Goal: Register for event/course

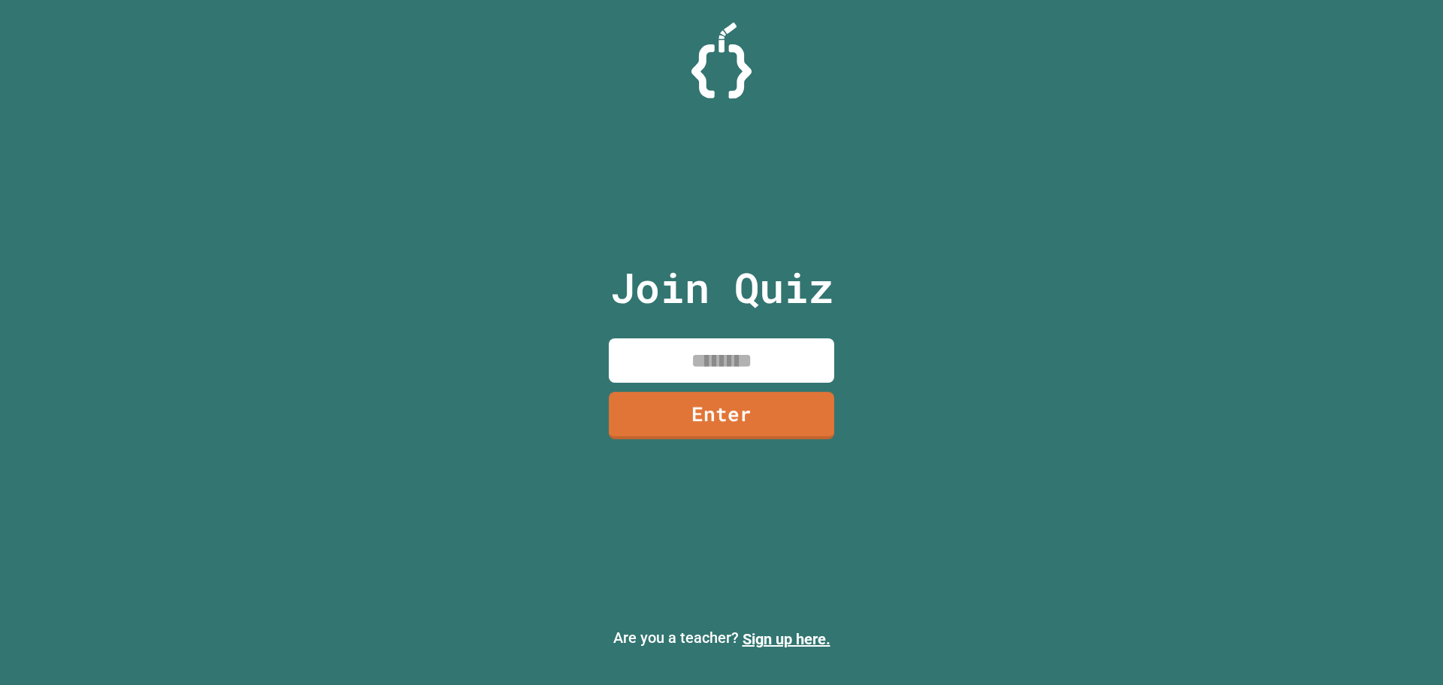
click at [751, 351] on input at bounding box center [721, 360] width 225 height 44
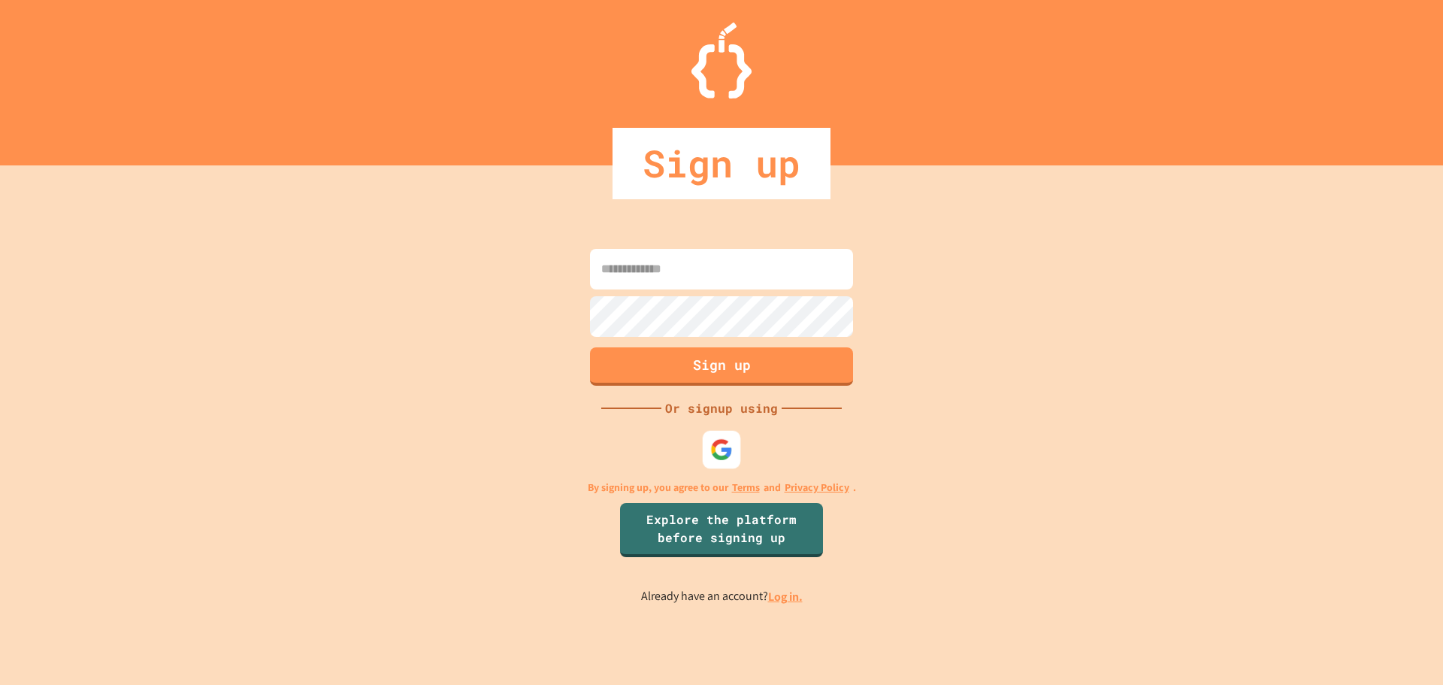
click at [717, 440] on img at bounding box center [721, 448] width 23 height 23
click at [894, 69] on div at bounding box center [721, 61] width 1443 height 76
click at [753, 262] on input at bounding box center [721, 269] width 263 height 41
type input "**********"
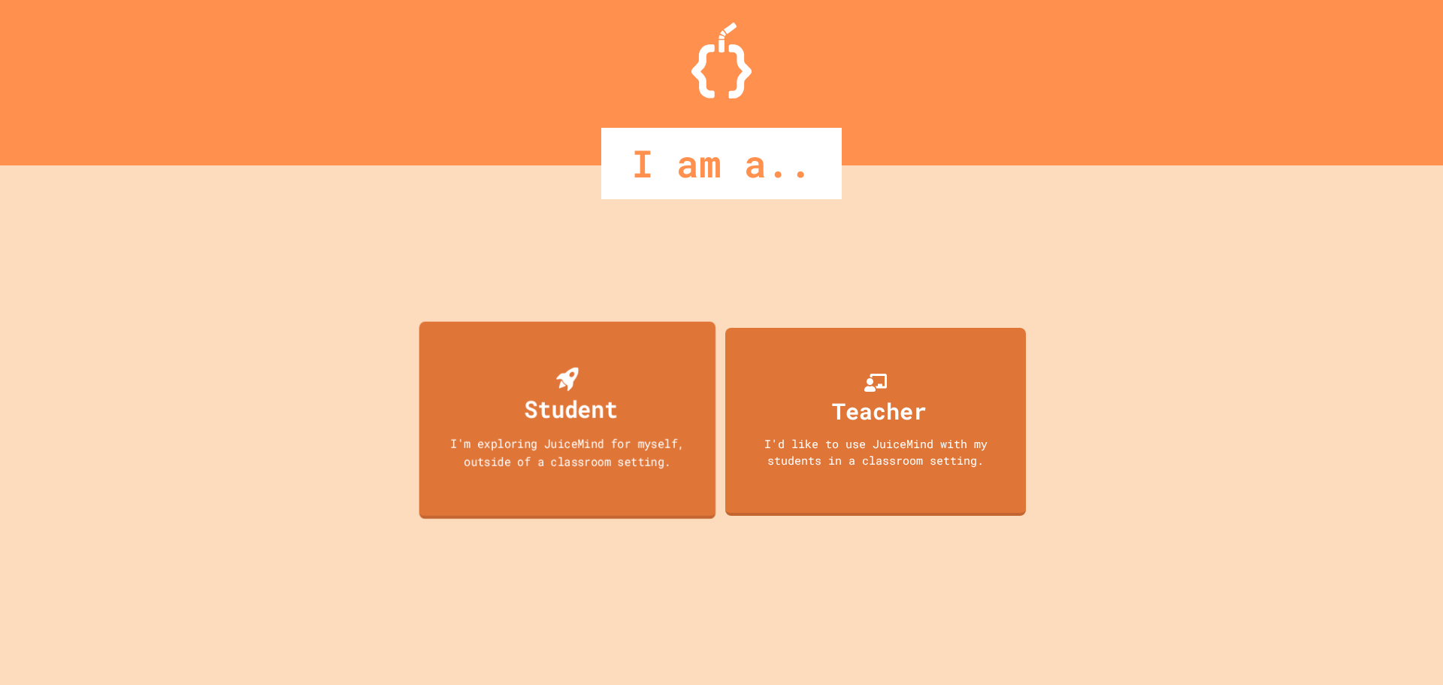
click at [663, 352] on div "Student I'm exploring JuiceMind for myself, outside of a classroom setting." at bounding box center [567, 420] width 297 height 198
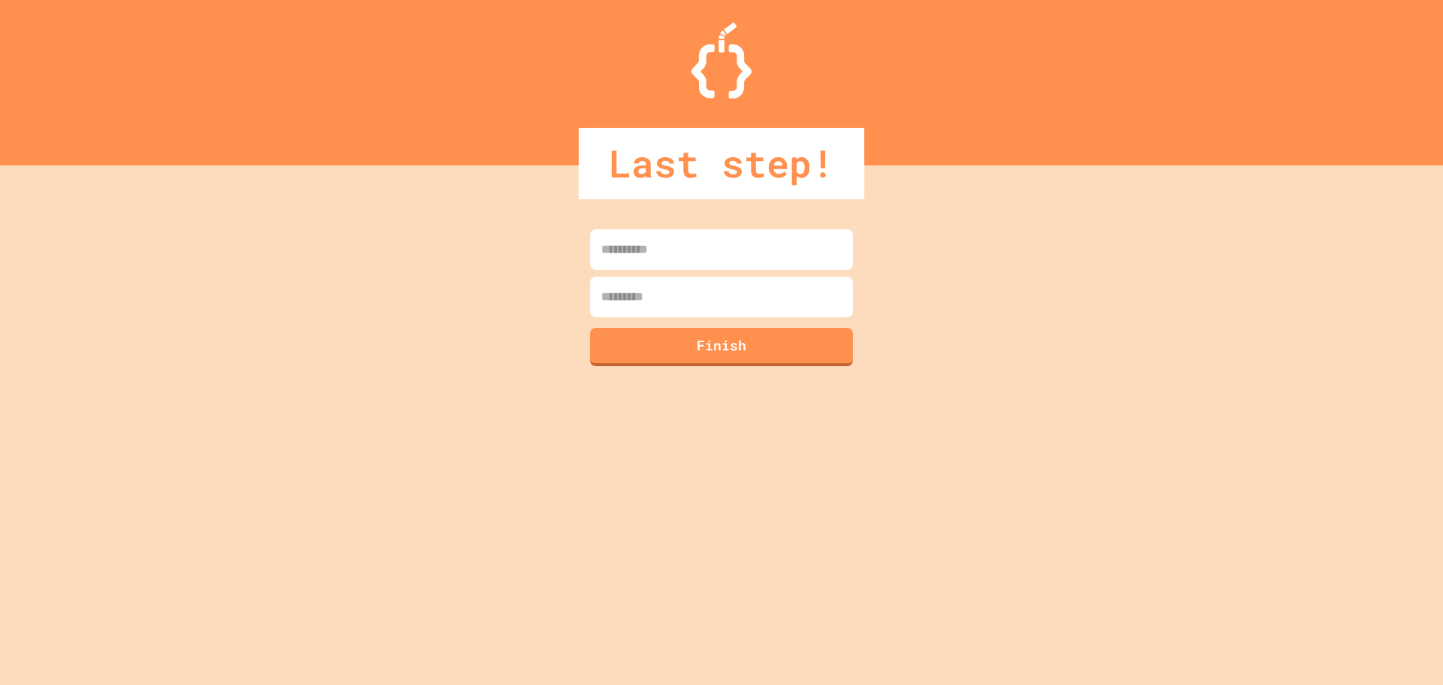
click at [699, 259] on input at bounding box center [721, 249] width 263 height 41
type input "******"
type input "*********"
click at [708, 331] on button "Finish" at bounding box center [722, 344] width 268 height 39
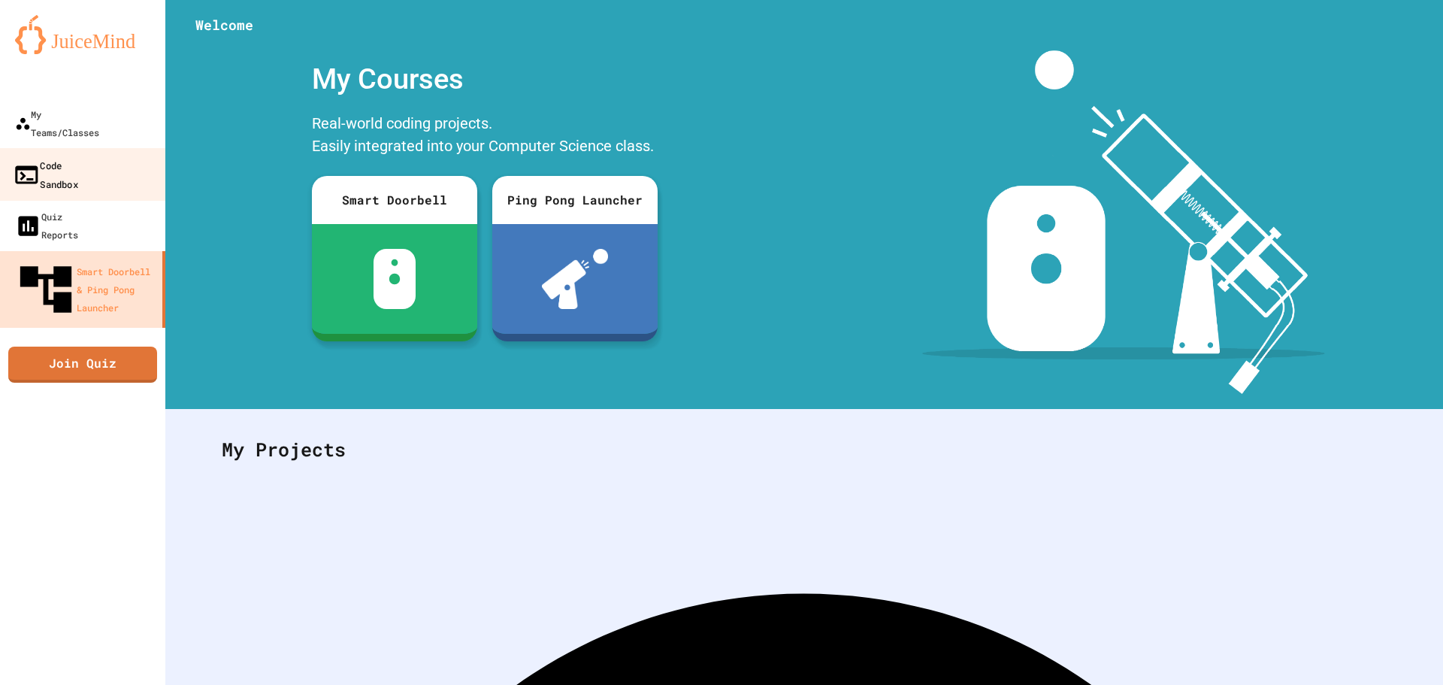
click at [78, 156] on div "Code Sandbox" at bounding box center [45, 174] width 65 height 37
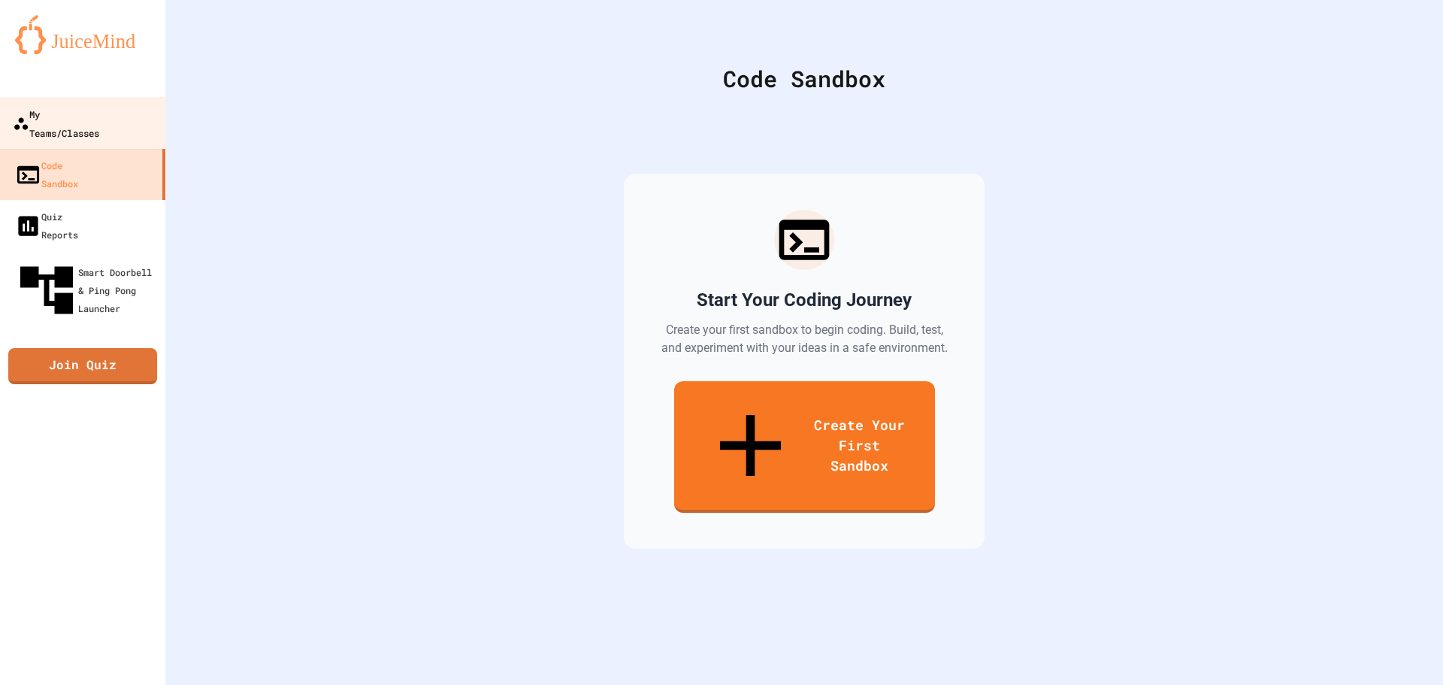
click at [99, 104] on div "My Teams/Classes" at bounding box center [56, 122] width 86 height 37
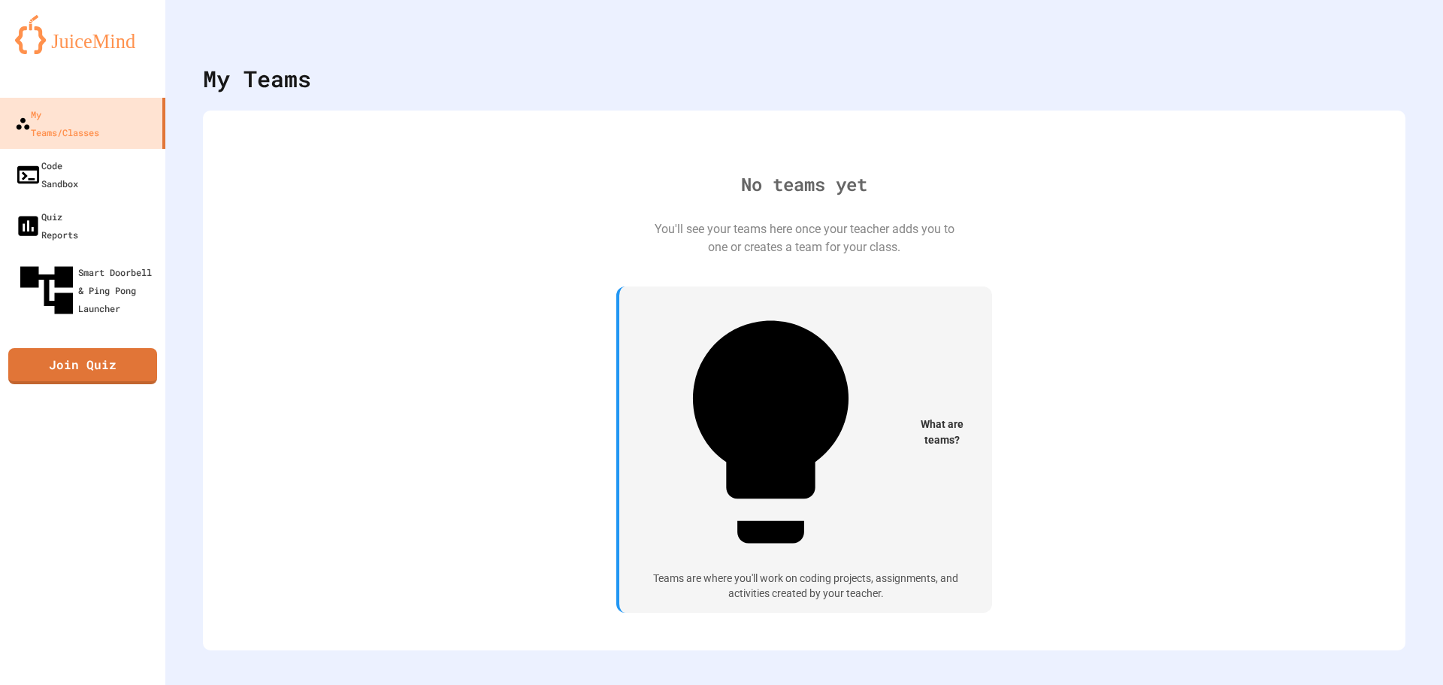
click at [823, 358] on div "What are teams?" at bounding box center [805, 431] width 337 height 267
click at [658, 256] on div "You'll see your teams here once your teacher adds you to one or creates a team …" at bounding box center [804, 238] width 301 height 36
click at [122, 258] on div "Smart Doorbell & Ping Pong Launcher" at bounding box center [87, 290] width 149 height 65
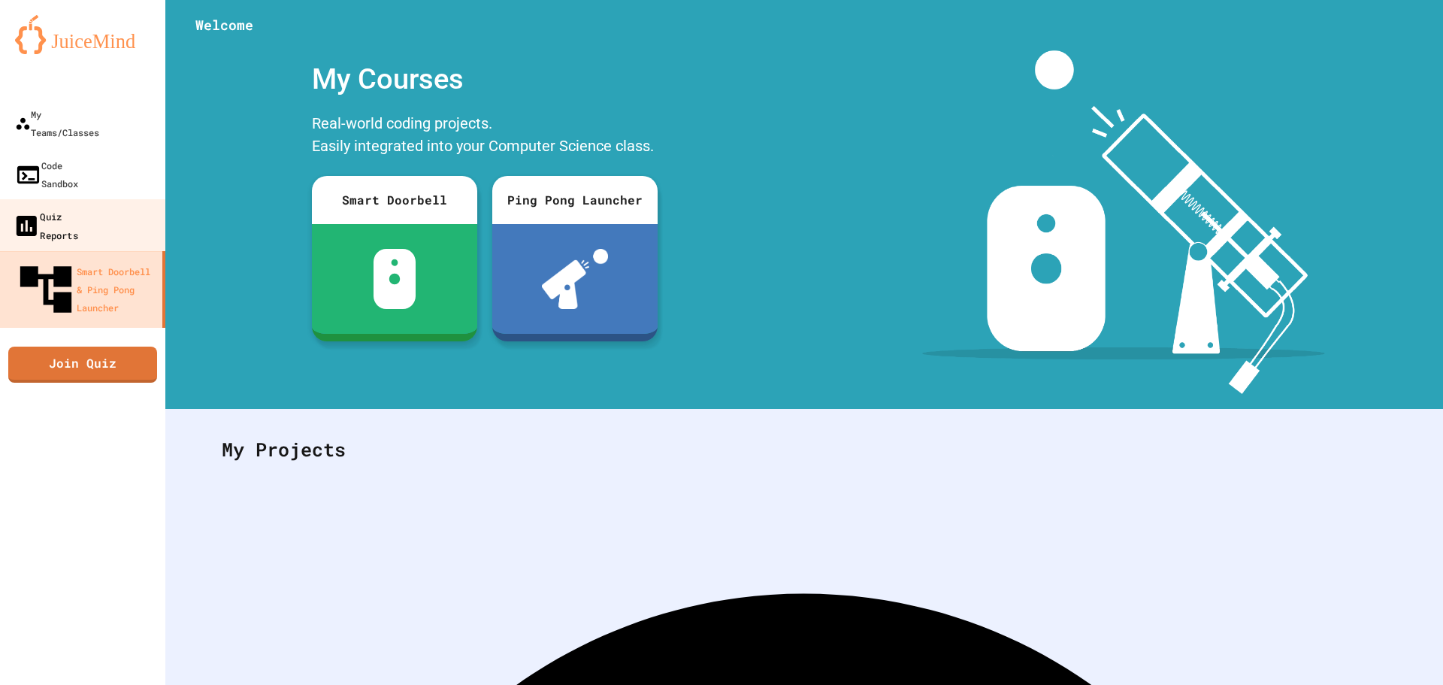
click at [112, 199] on link "Quiz Reports" at bounding box center [83, 225] width 171 height 53
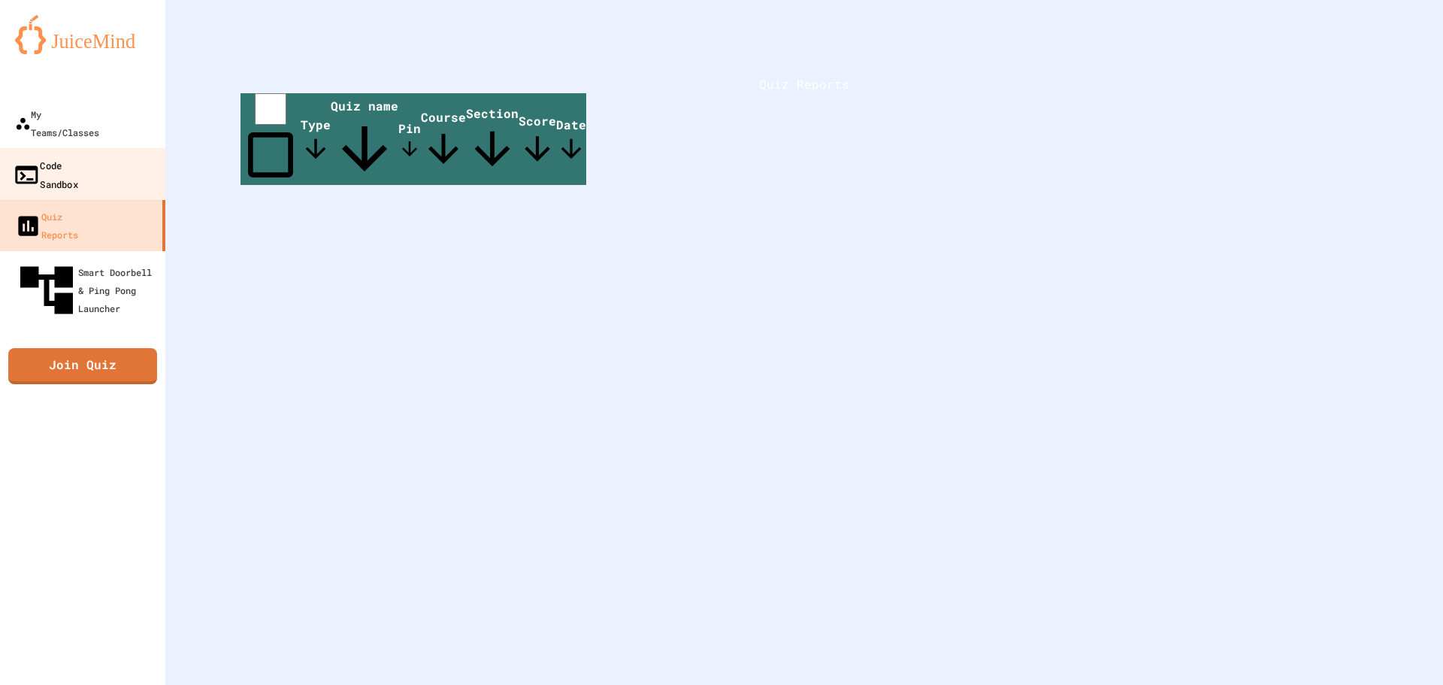
click at [115, 148] on link "Code Sandbox" at bounding box center [83, 174] width 171 height 53
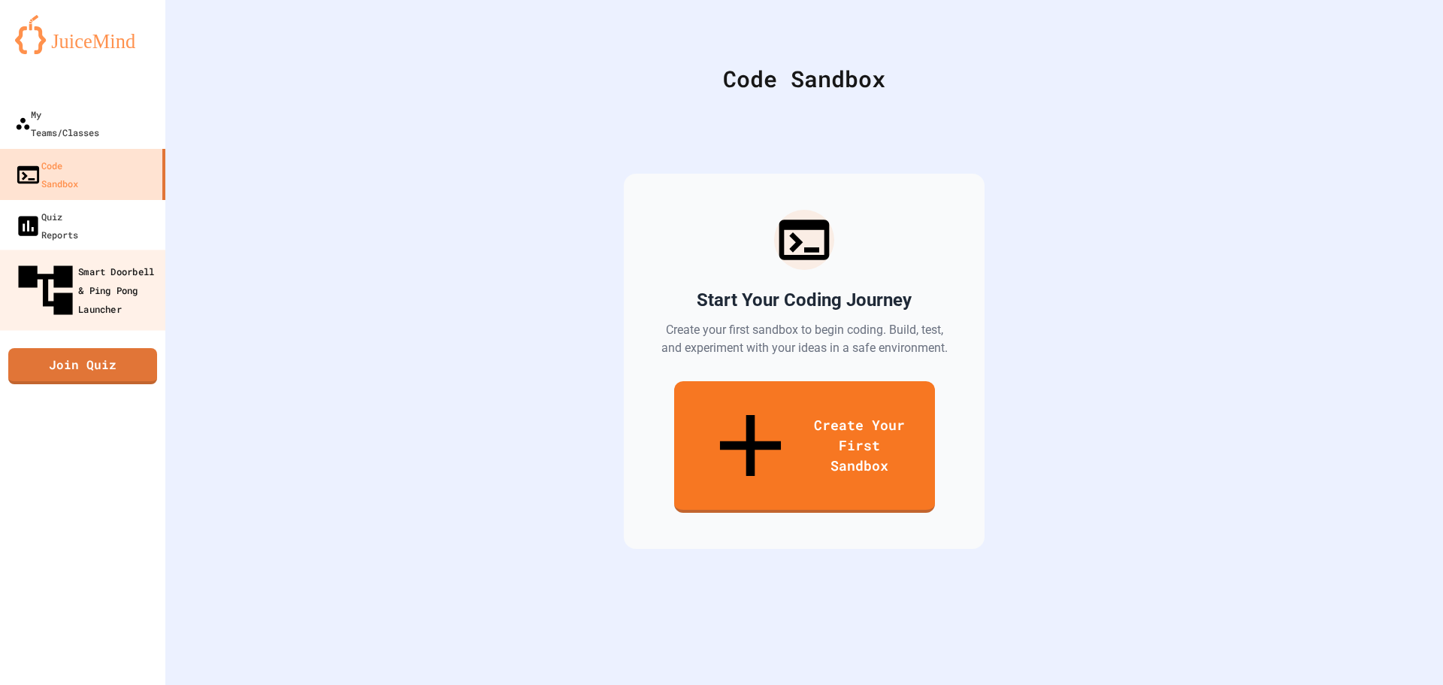
click at [116, 258] on div "Smart Doorbell & Ping Pong Launcher" at bounding box center [87, 290] width 149 height 65
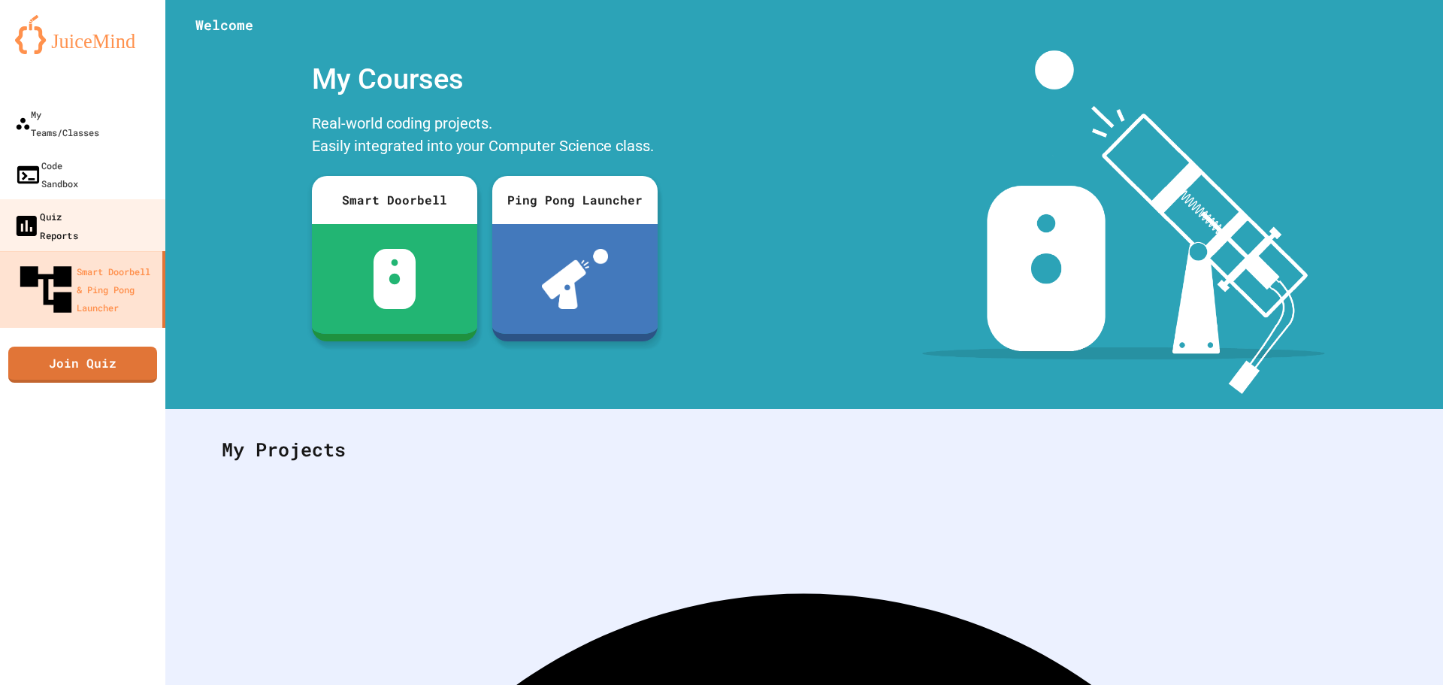
click at [114, 199] on link "Quiz Reports" at bounding box center [83, 225] width 171 height 53
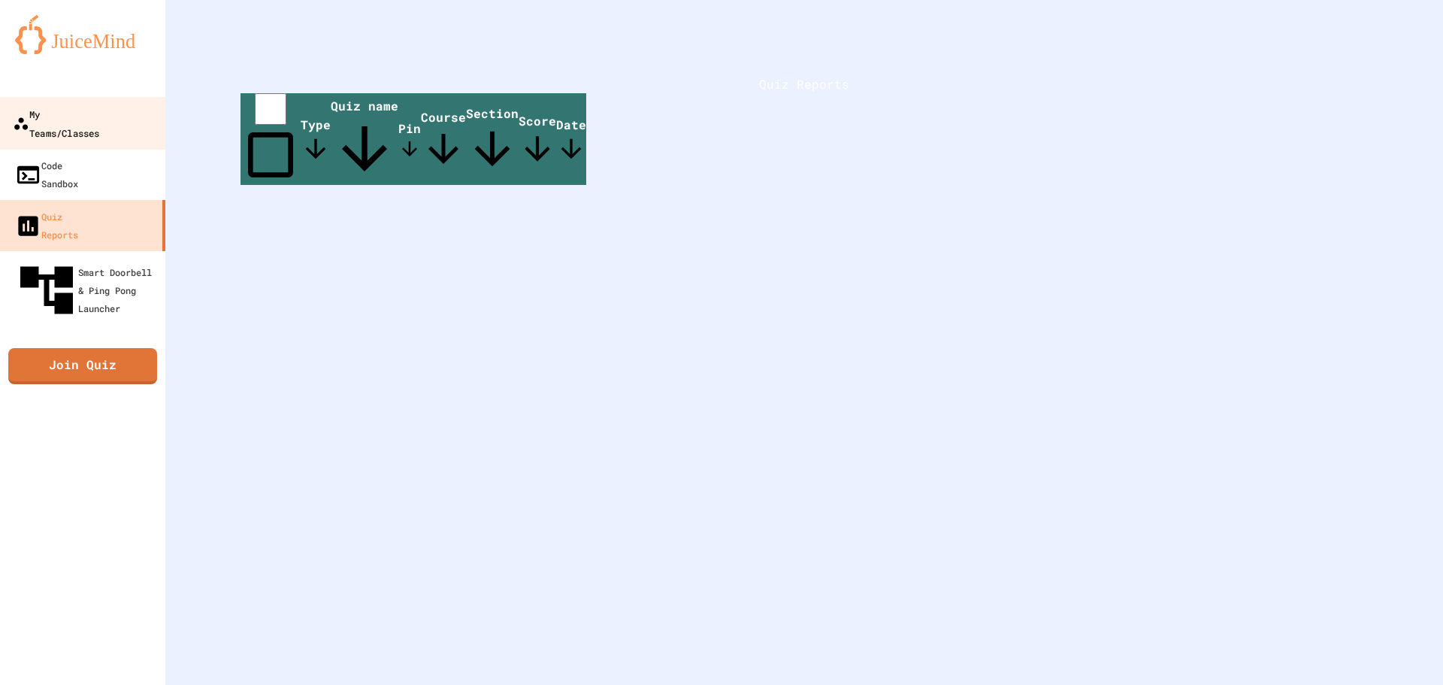
click at [99, 108] on div "My Teams/Classes" at bounding box center [56, 122] width 86 height 37
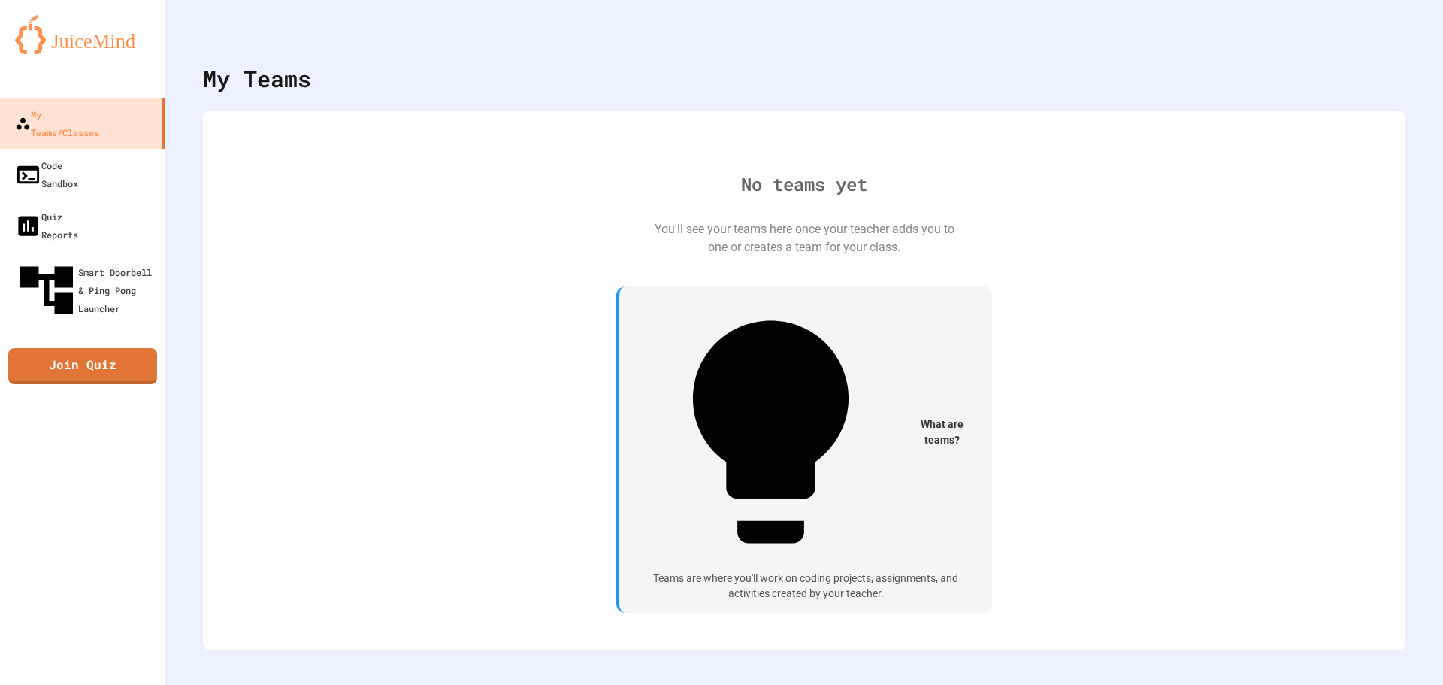
click at [673, 375] on div "What are teams? Teams are where you'll work on coding projects, assignments, an…" at bounding box center [804, 449] width 376 height 326
click at [640, 571] on div "Teams are where you'll work on coding projects, assignments, and activities cre…" at bounding box center [805, 585] width 337 height 29
click at [53, 258] on div "Smart Doorbell & Ping Pong Launcher" at bounding box center [87, 290] width 149 height 65
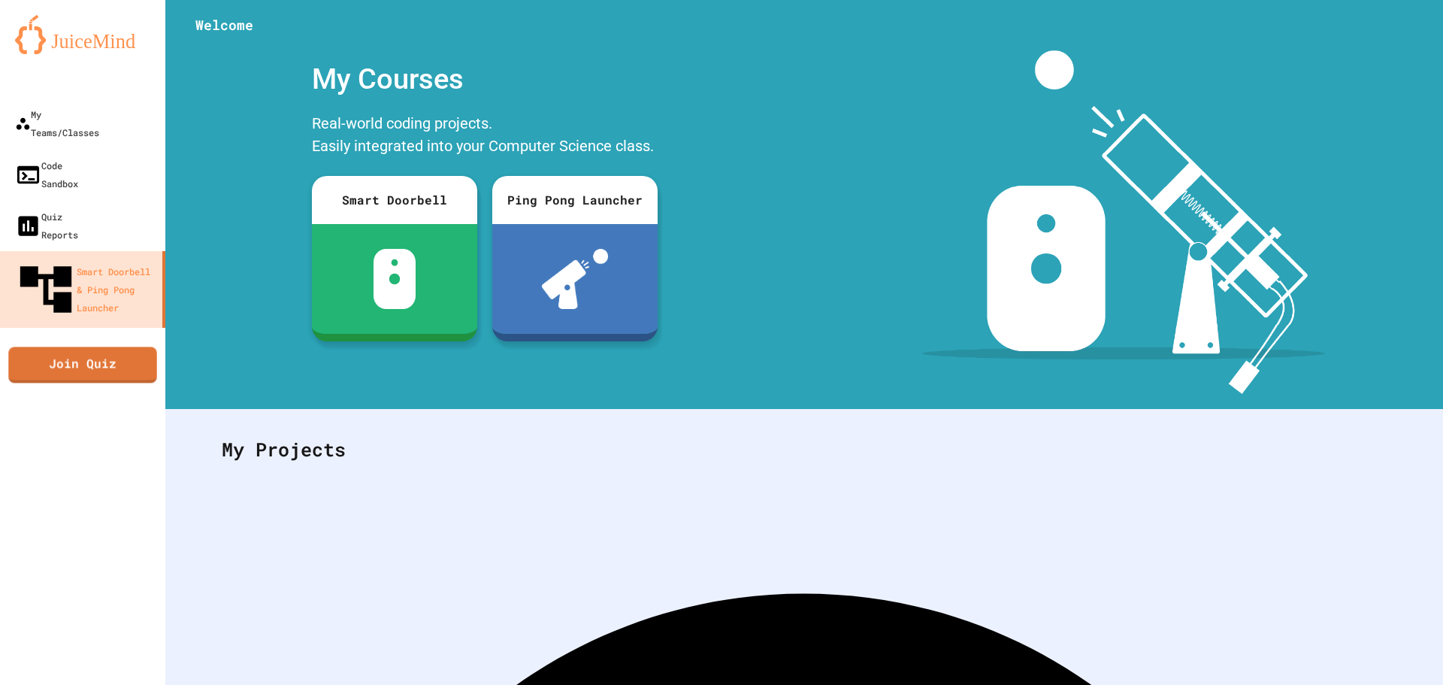
scroll to position [69, 0]
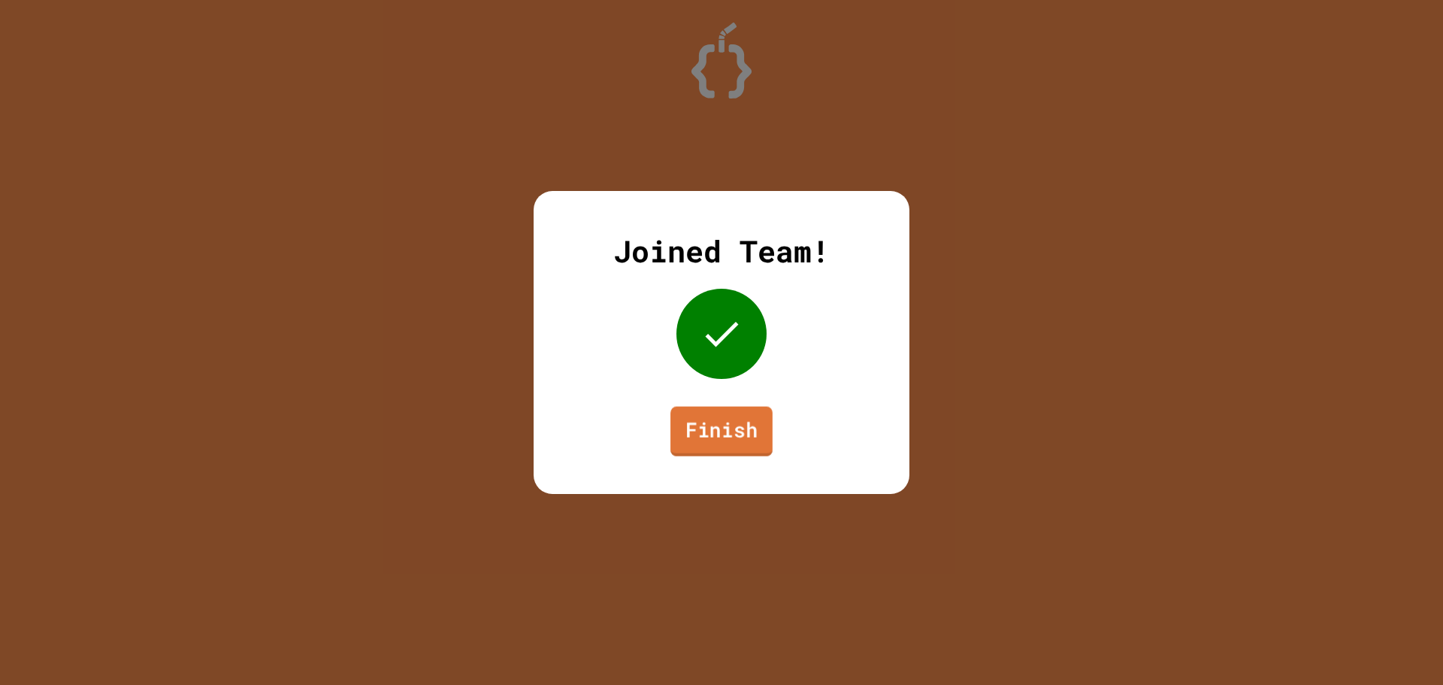
click at [719, 437] on link "Finish" at bounding box center [721, 432] width 102 height 50
